Goal: Communication & Community: Answer question/provide support

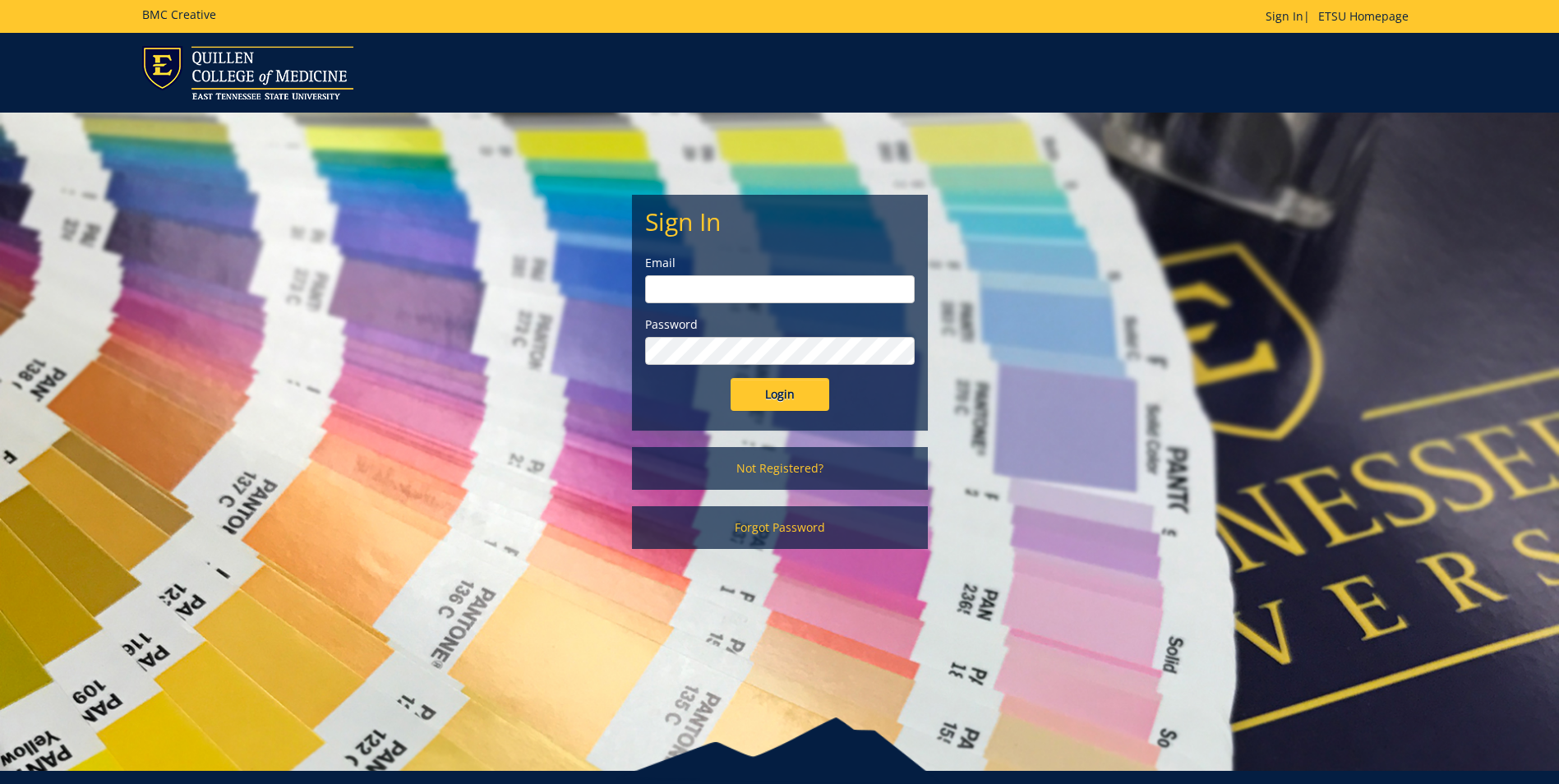
type input "[PERSON_NAME][EMAIL_ADDRESS][DOMAIN_NAME]"
click at [791, 401] on input "Login" at bounding box center [780, 394] width 99 height 33
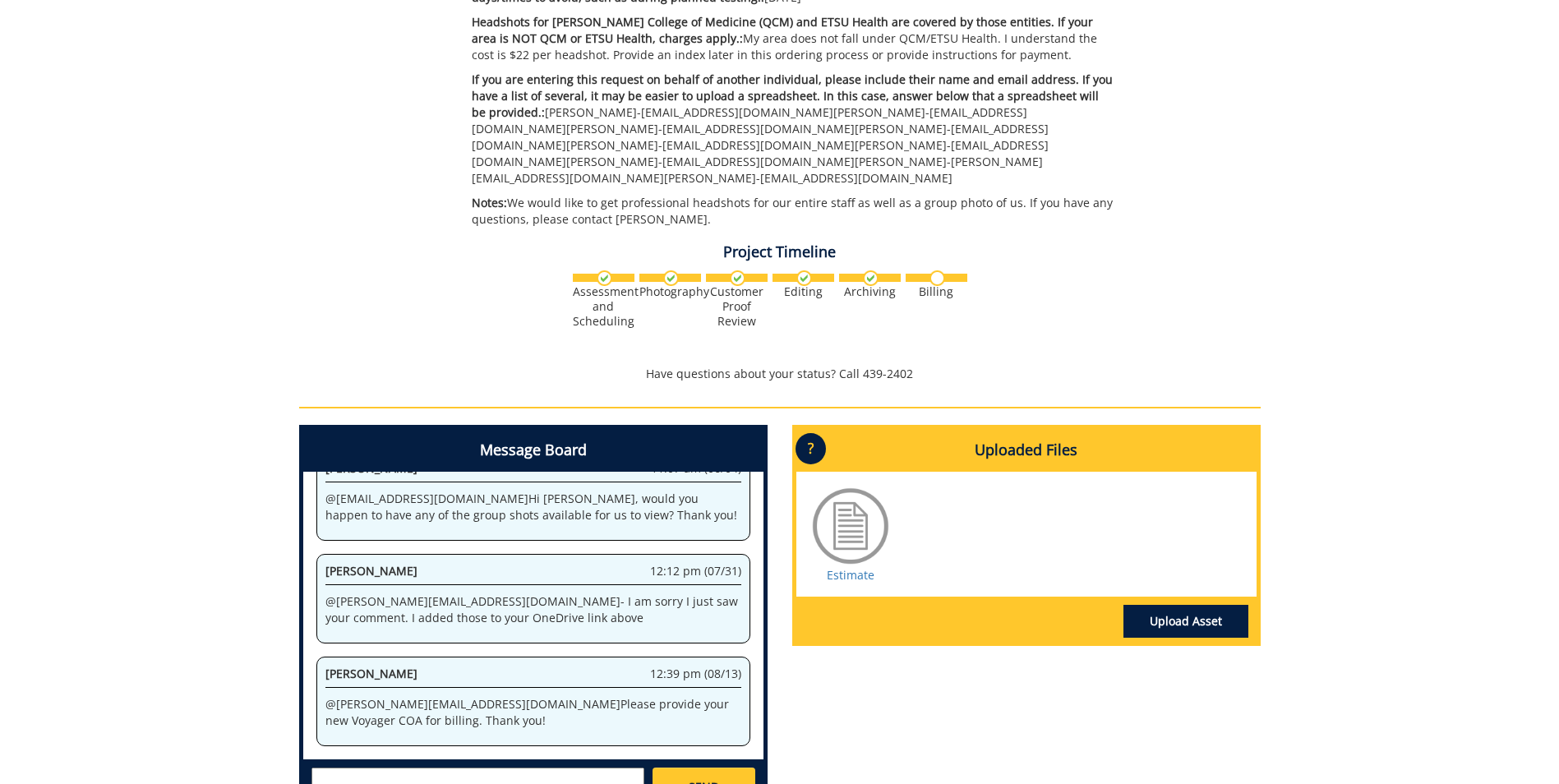
scroll to position [575, 0]
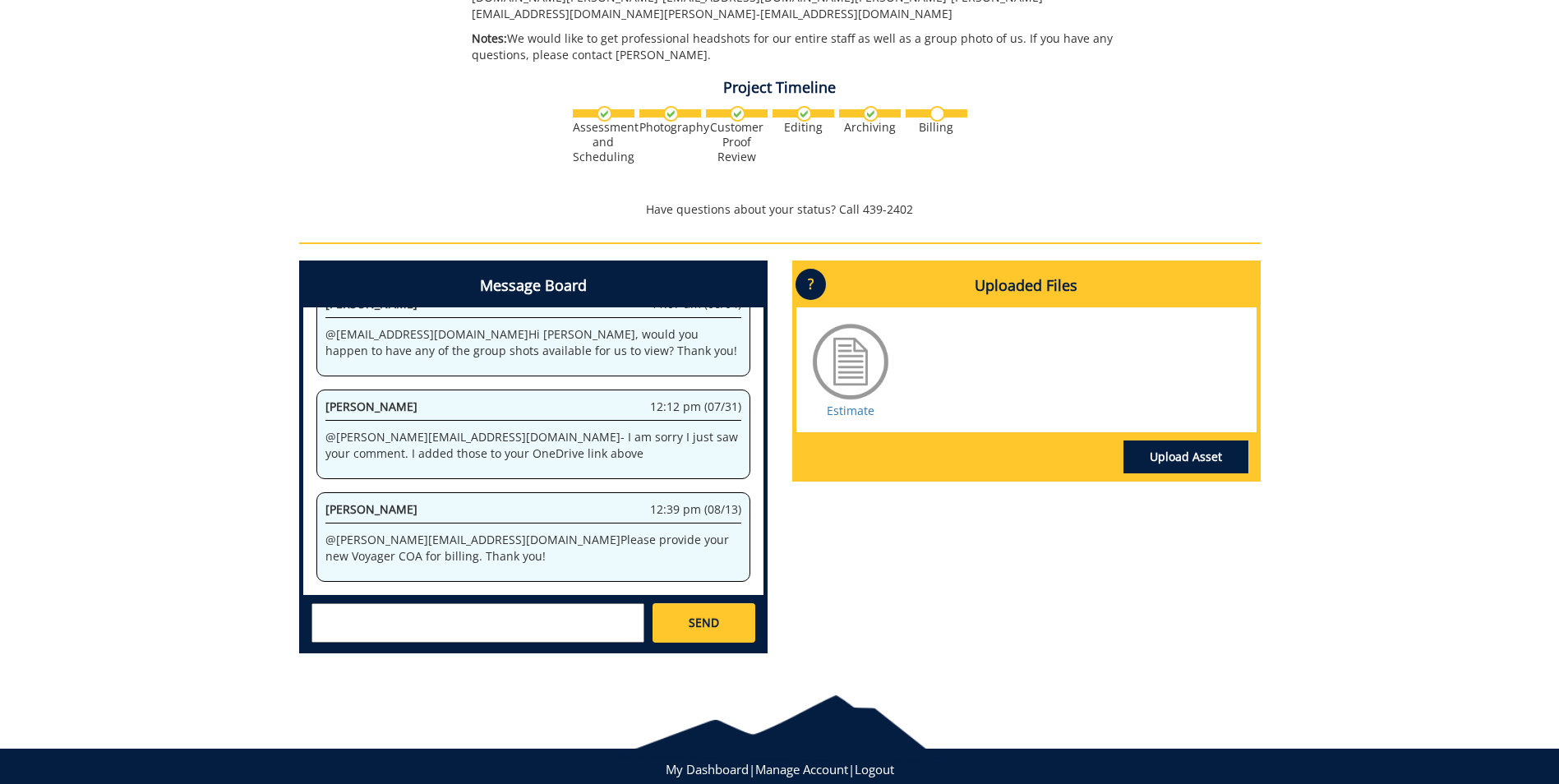
click at [331, 610] on textarea at bounding box center [478, 623] width 333 height 40
paste textarea "10-26160-100000-100-{INSERT ACCOUNT}-400-999-999-999"
click at [534, 603] on textarea "10-26160-100000-100-{INSERT ACCOUNT}-400-999-999-999" at bounding box center [478, 623] width 333 height 40
click at [315, 603] on textarea "10-26160-100000-100-74130-400-999-999-999" at bounding box center [478, 623] width 333 height 40
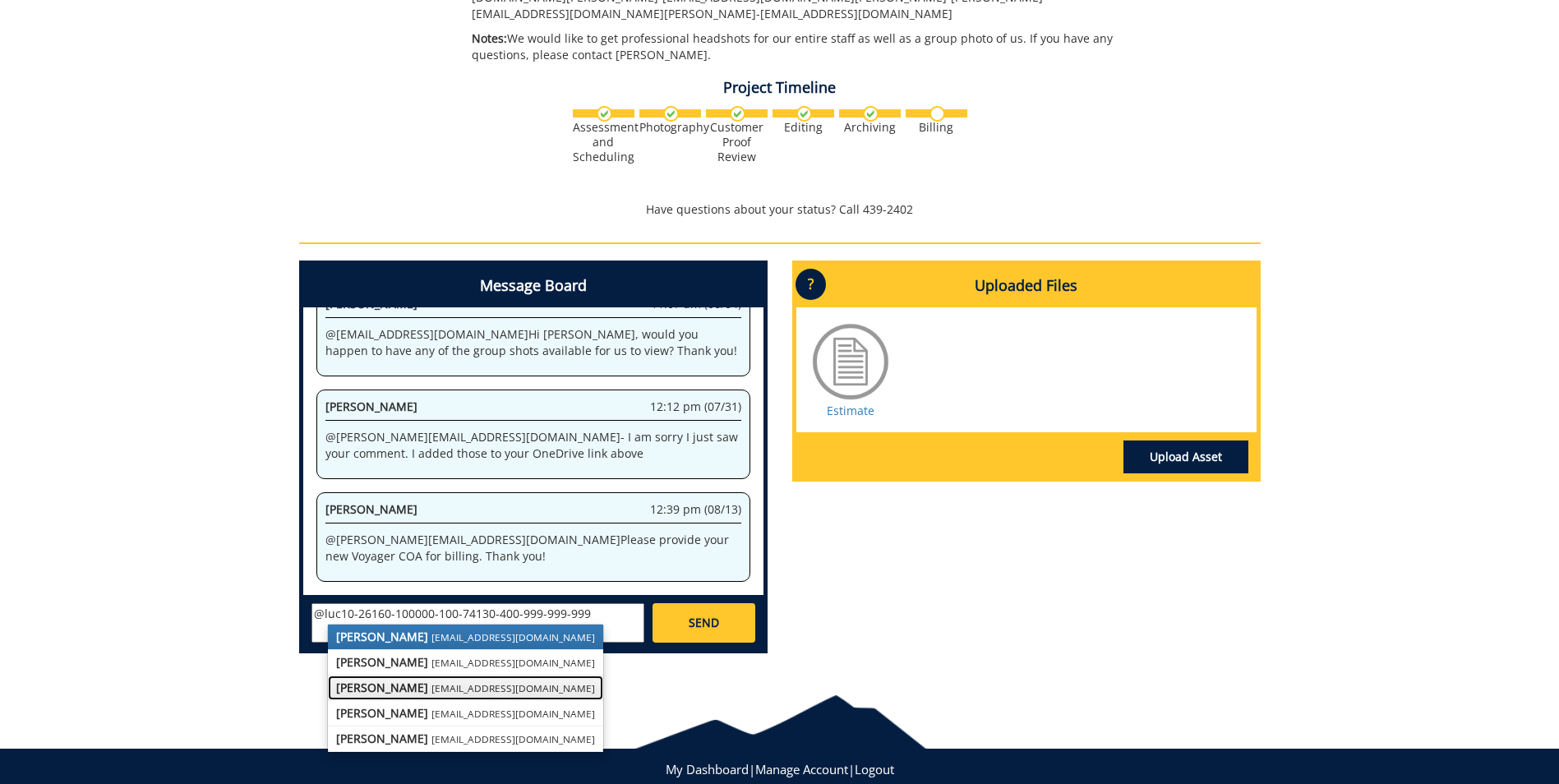
click at [435, 682] on small "[EMAIL_ADDRESS][DOMAIN_NAME]" at bounding box center [513, 688] width 163 height 14
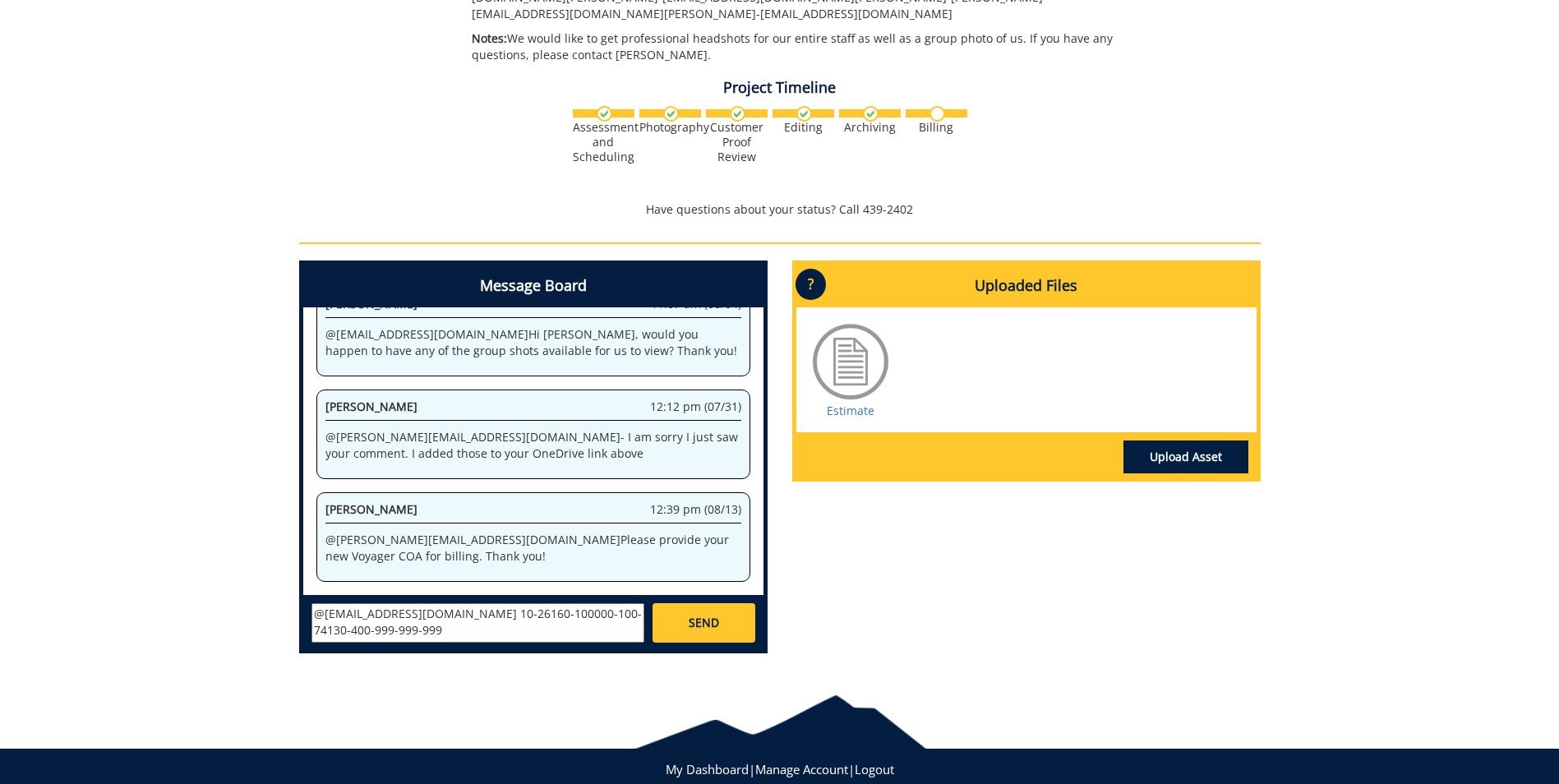
click at [397, 617] on textarea "@[EMAIL_ADDRESS][DOMAIN_NAME] 10-26160-100000-100-74130-400-999-999-999" at bounding box center [478, 623] width 333 height 40
type textarea "@[EMAIL_ADDRESS][DOMAIN_NAME] 10-26160-100000-100-74130-400-999-999-999 Let me …"
click at [712, 615] on span "SEND" at bounding box center [703, 623] width 30 height 16
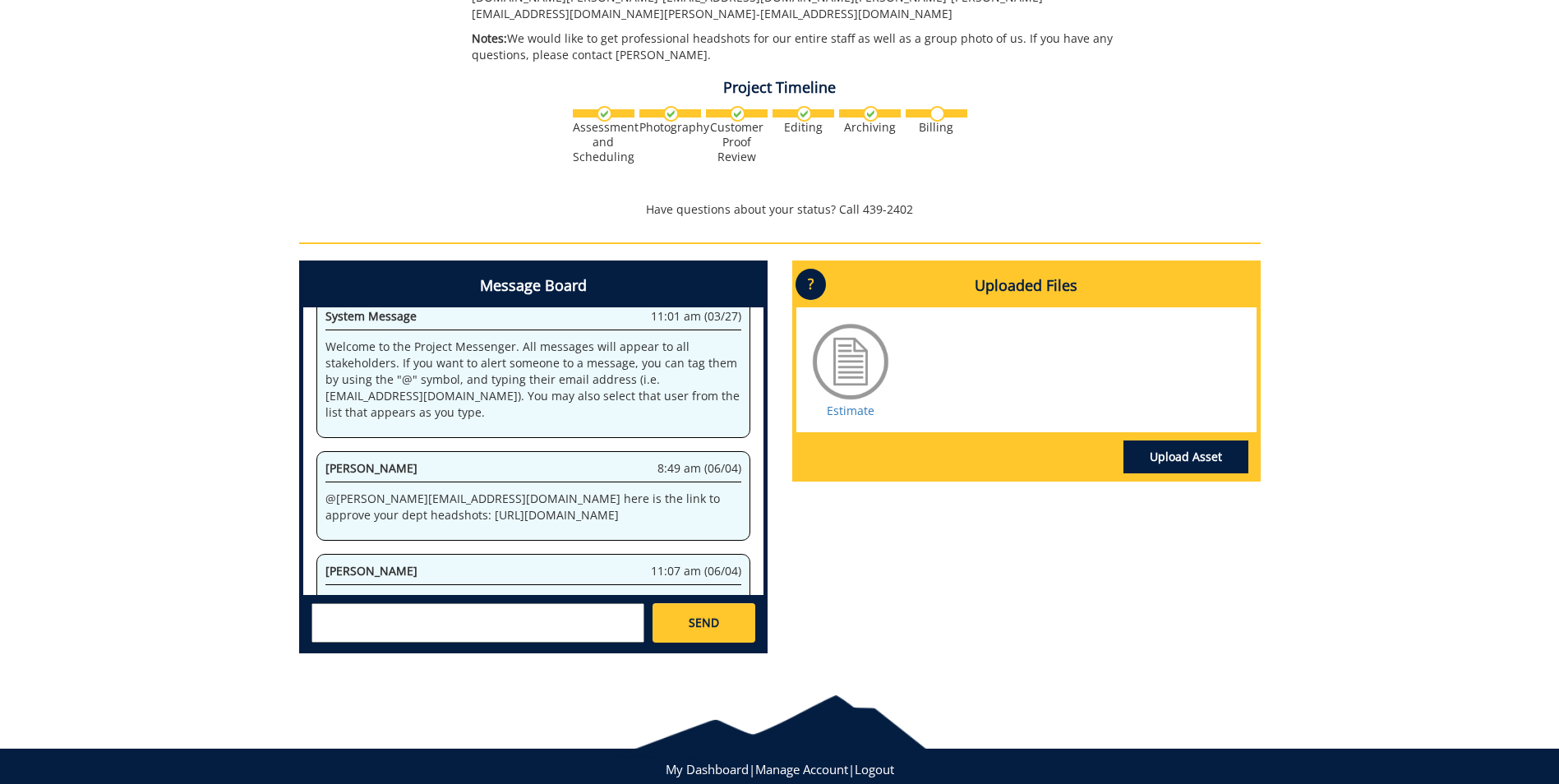
scroll to position [7408, 0]
